Goal: Find contact information: Obtain details needed to contact an individual or organization

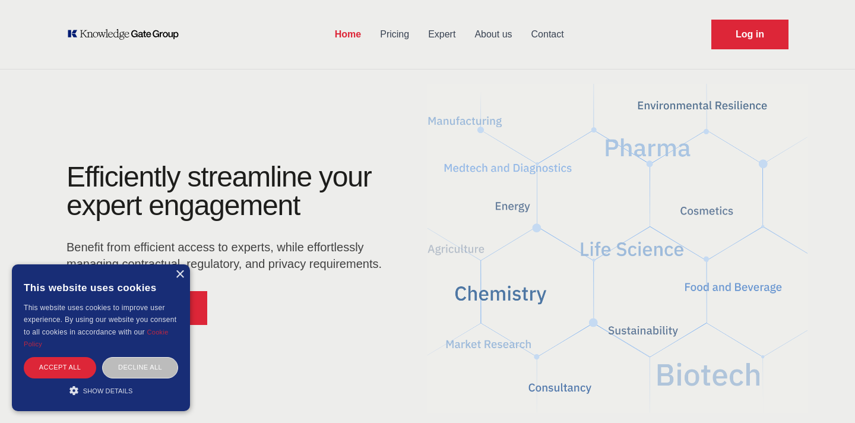
click at [550, 33] on link "Contact" at bounding box center [548, 34] width 52 height 31
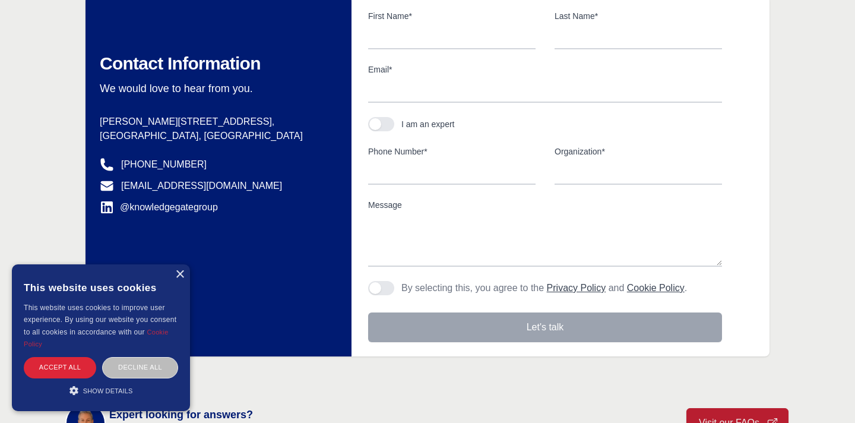
scroll to position [153, 0]
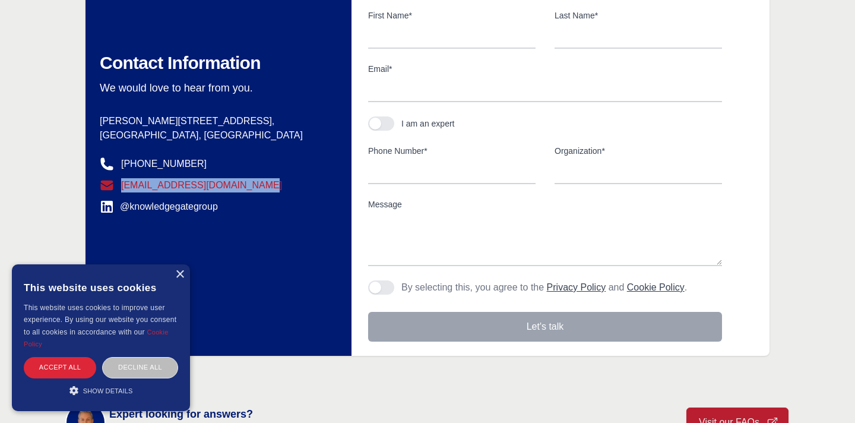
drag, startPoint x: 259, startPoint y: 173, endPoint x: 259, endPoint y: 183, distance: 10.1
click at [259, 183] on dl "Postal address [PERSON_NAME][STREET_ADDRESS] Phone number [PHONE_NUMBER] Email …" at bounding box center [211, 164] width 223 height 100
copy link "[EMAIL_ADDRESS][DOMAIN_NAME]"
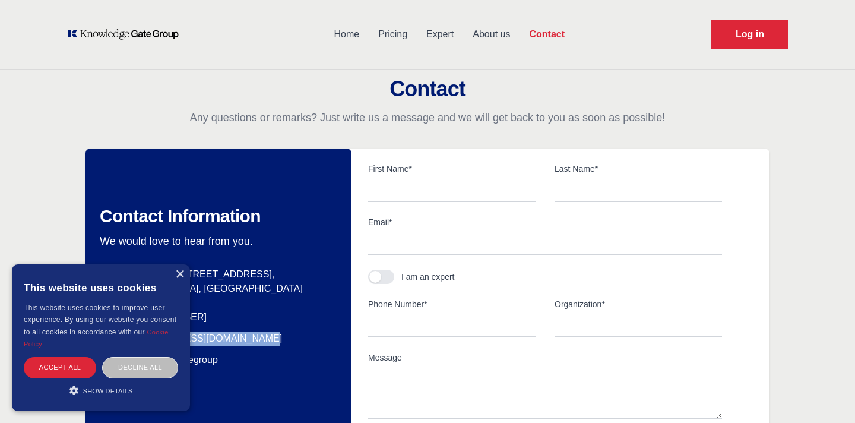
click at [487, 33] on link "About us" at bounding box center [491, 34] width 56 height 31
